Goal: Task Accomplishment & Management: Manage account settings

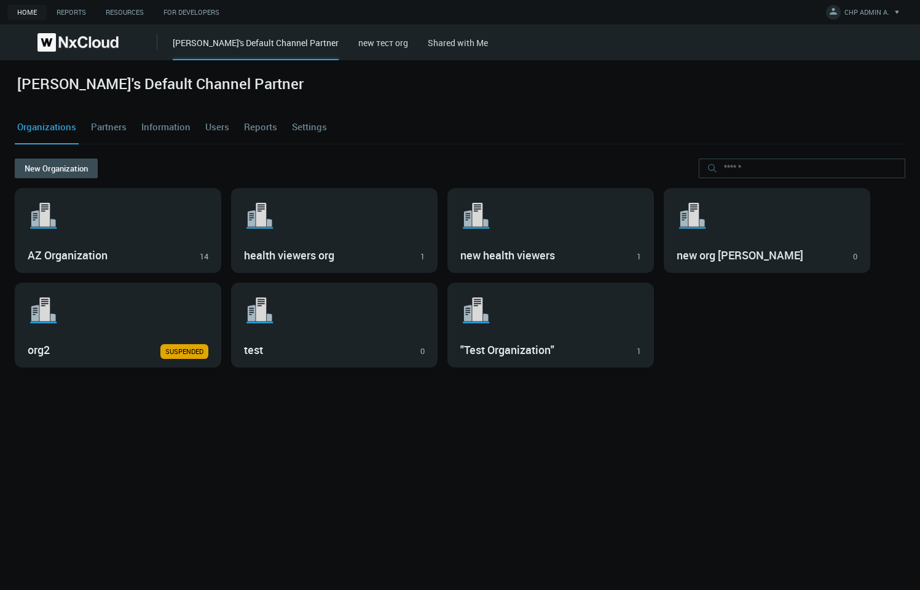
click at [218, 129] on link "Users" at bounding box center [217, 127] width 29 height 33
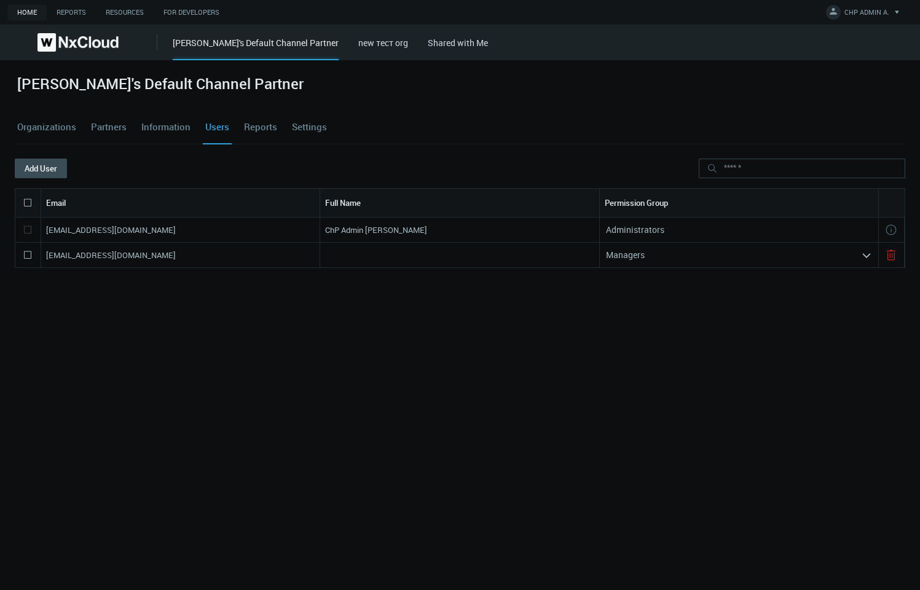
drag, startPoint x: 193, startPoint y: 256, endPoint x: 29, endPoint y: 255, distance: 164.1
click at [29, 255] on div "[EMAIL_ADDRESS][DOMAIN_NAME] Managers arrow_expand" at bounding box center [460, 255] width 891 height 25
copy nx-search-highlight "[EMAIL_ADDRESS][DOMAIN_NAME]"
click at [27, 259] on icon at bounding box center [27, 255] width 15 height 15
click at [146, 254] on nx-search-highlight "[EMAIL_ADDRESS][DOMAIN_NAME]" at bounding box center [111, 255] width 130 height 11
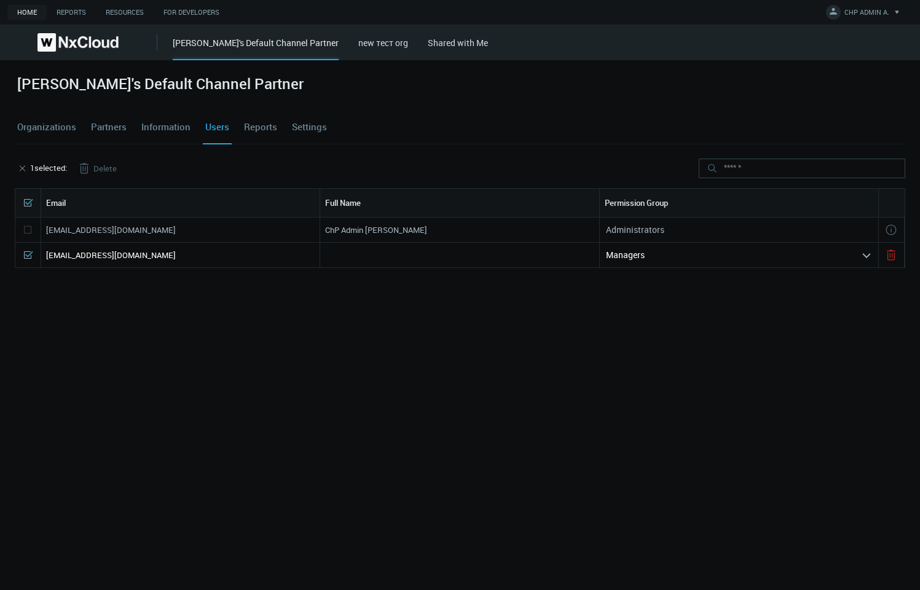
click at [146, 254] on nx-search-highlight "[EMAIL_ADDRESS][DOMAIN_NAME]" at bounding box center [111, 255] width 130 height 11
copy nx-search-highlight "[EMAIL_ADDRESS][DOMAIN_NAME]"
click at [103, 177] on button "Delete" at bounding box center [97, 169] width 60 height 20
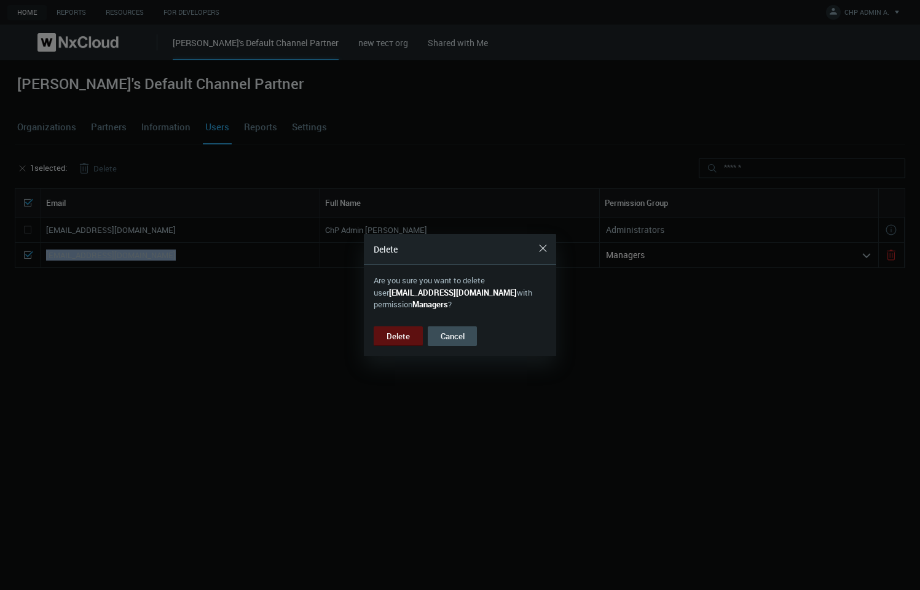
click at [404, 341] on button "Delete" at bounding box center [398, 336] width 49 height 20
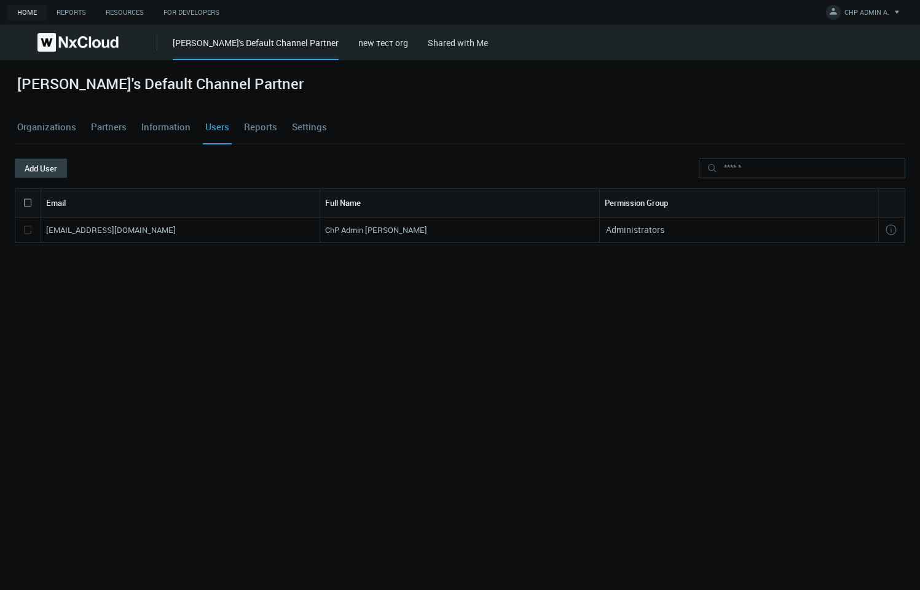
click at [46, 163] on button "Add User" at bounding box center [41, 169] width 52 height 20
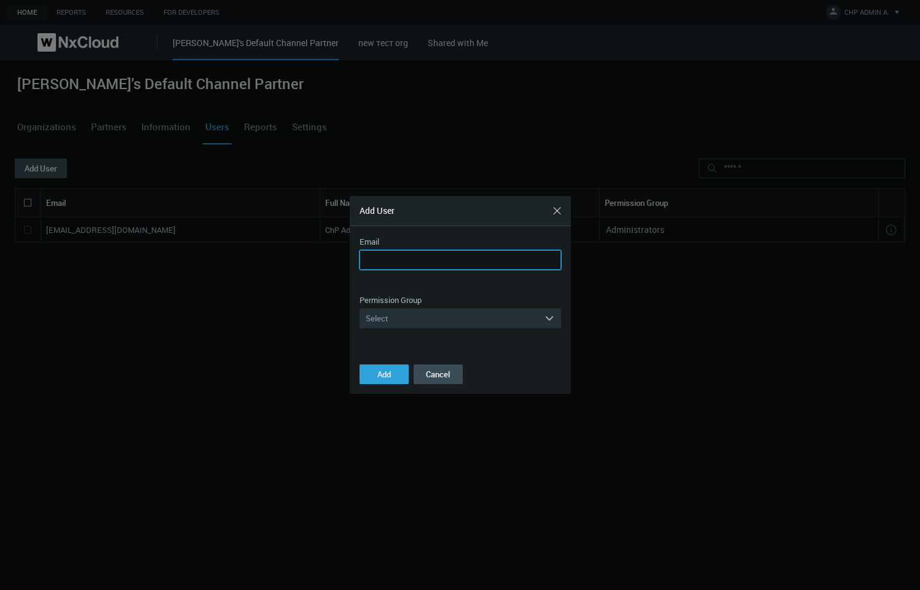
click at [390, 254] on input "Email" at bounding box center [461, 260] width 202 height 20
paste input "**********"
type input "**********"
click at [398, 312] on div "Select" at bounding box center [452, 319] width 184 height 20
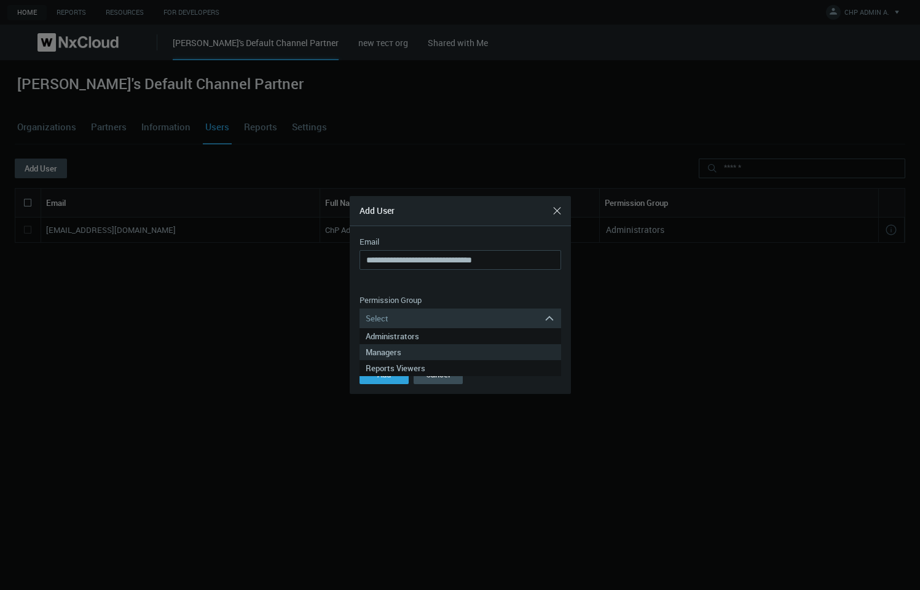
click at [406, 347] on div "Managers" at bounding box center [460, 352] width 189 height 16
click at [389, 371] on span "Add" at bounding box center [384, 374] width 14 height 11
